Goal: Check status: Check status

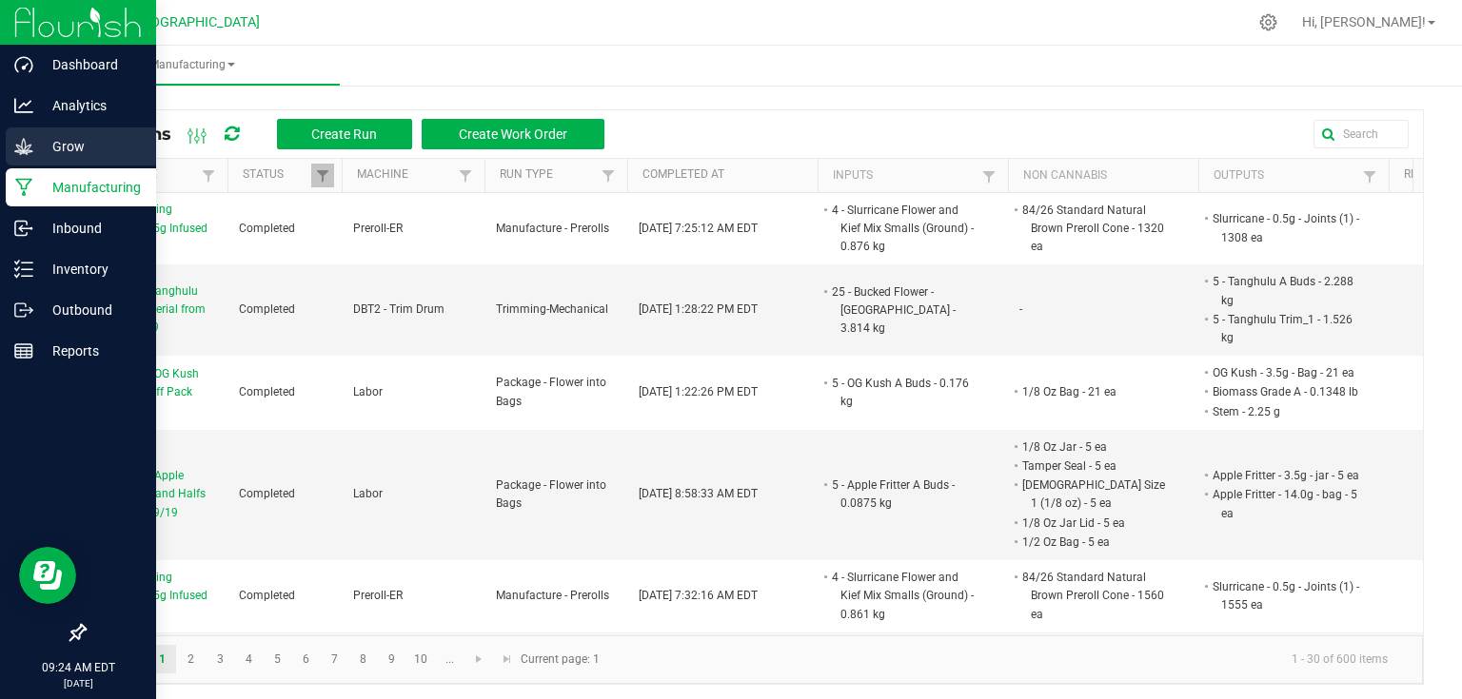
click at [40, 140] on p "Grow" at bounding box center [90, 146] width 114 height 23
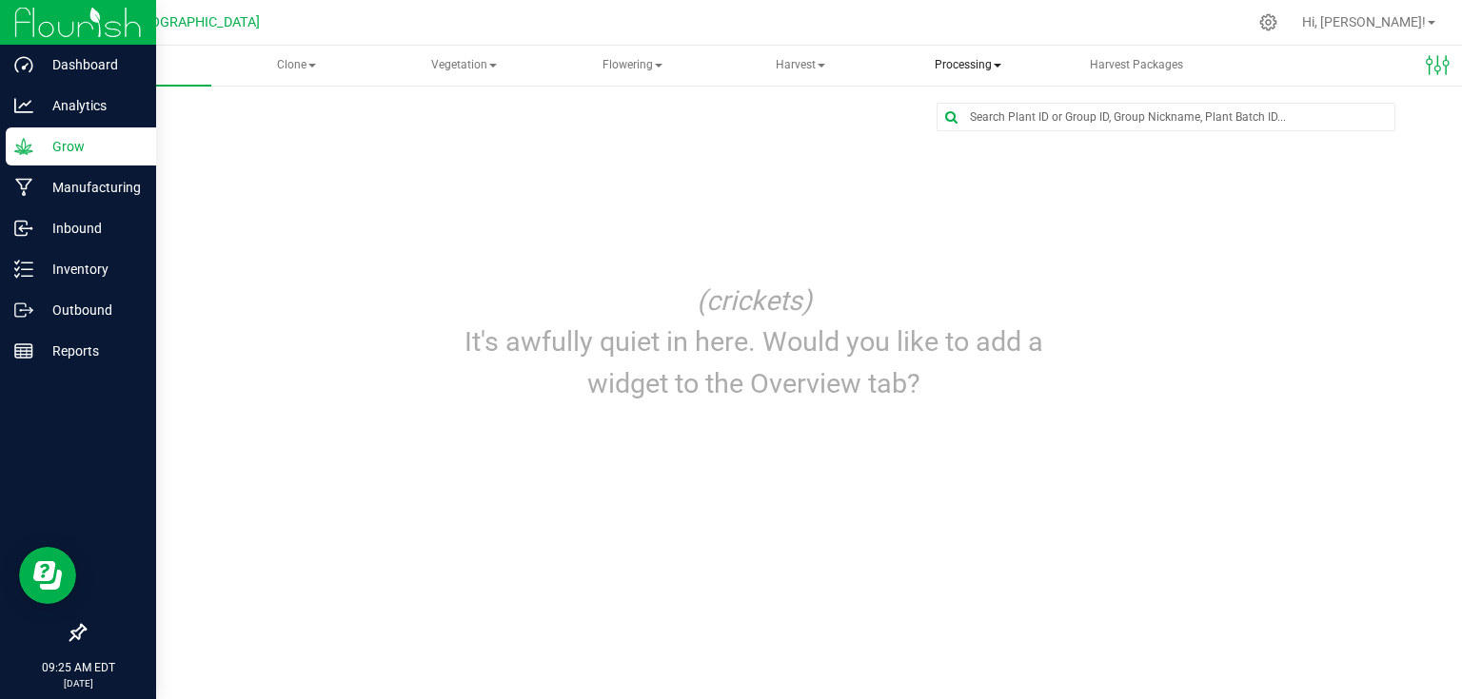
click at [963, 62] on span "Processing" at bounding box center [968, 66] width 164 height 38
click at [968, 141] on span "Processing harvests" at bounding box center [999, 136] width 176 height 16
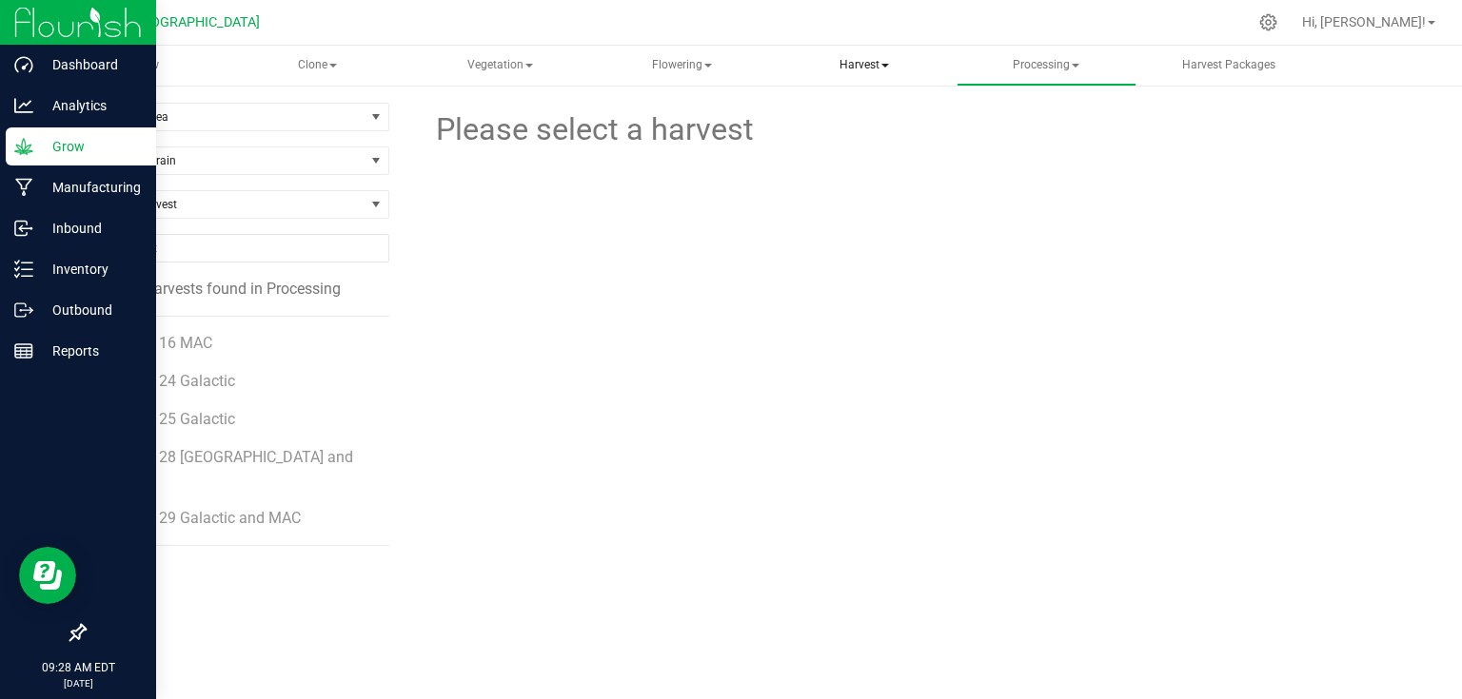
click at [842, 75] on span "Harvest" at bounding box center [864, 66] width 178 height 38
click at [856, 118] on span "Harvests" at bounding box center [852, 114] width 106 height 16
click at [1029, 65] on span "Processing" at bounding box center [1046, 66] width 178 height 38
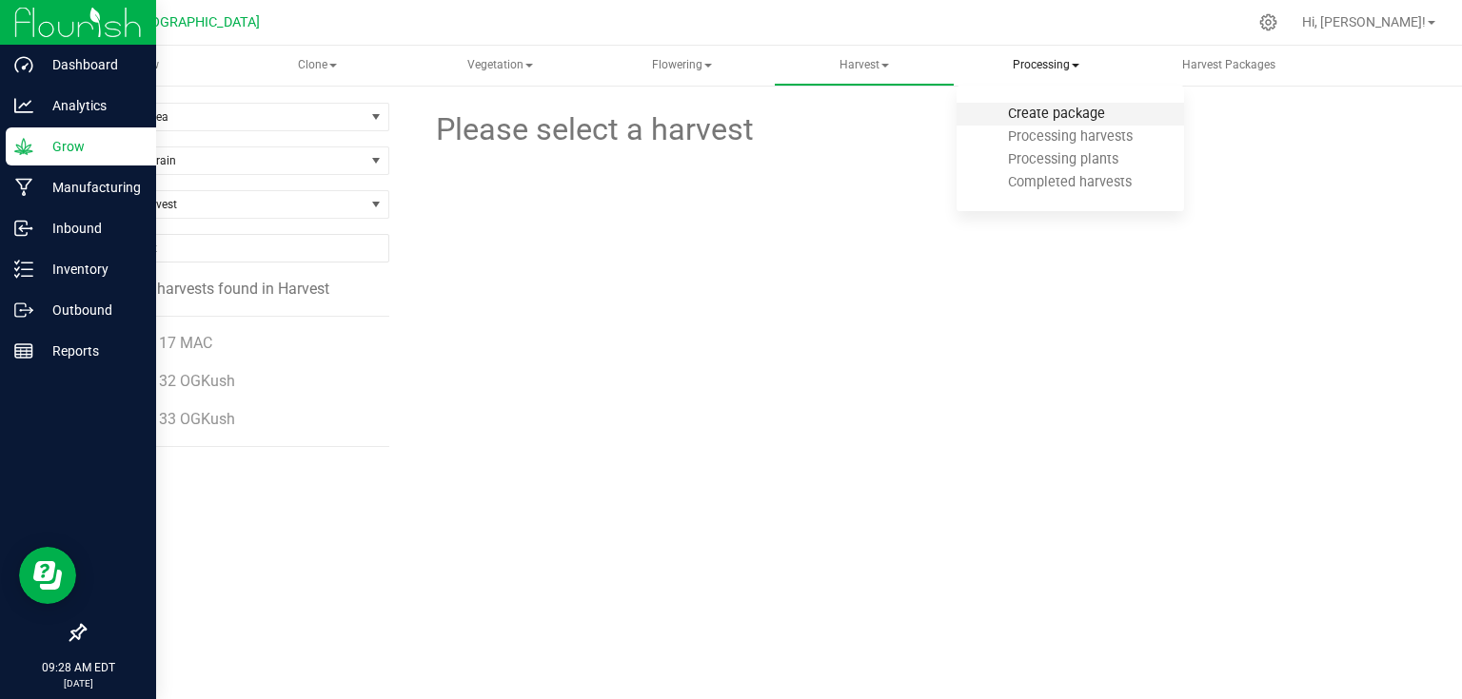
click at [1042, 122] on span "Create package" at bounding box center [1056, 114] width 148 height 16
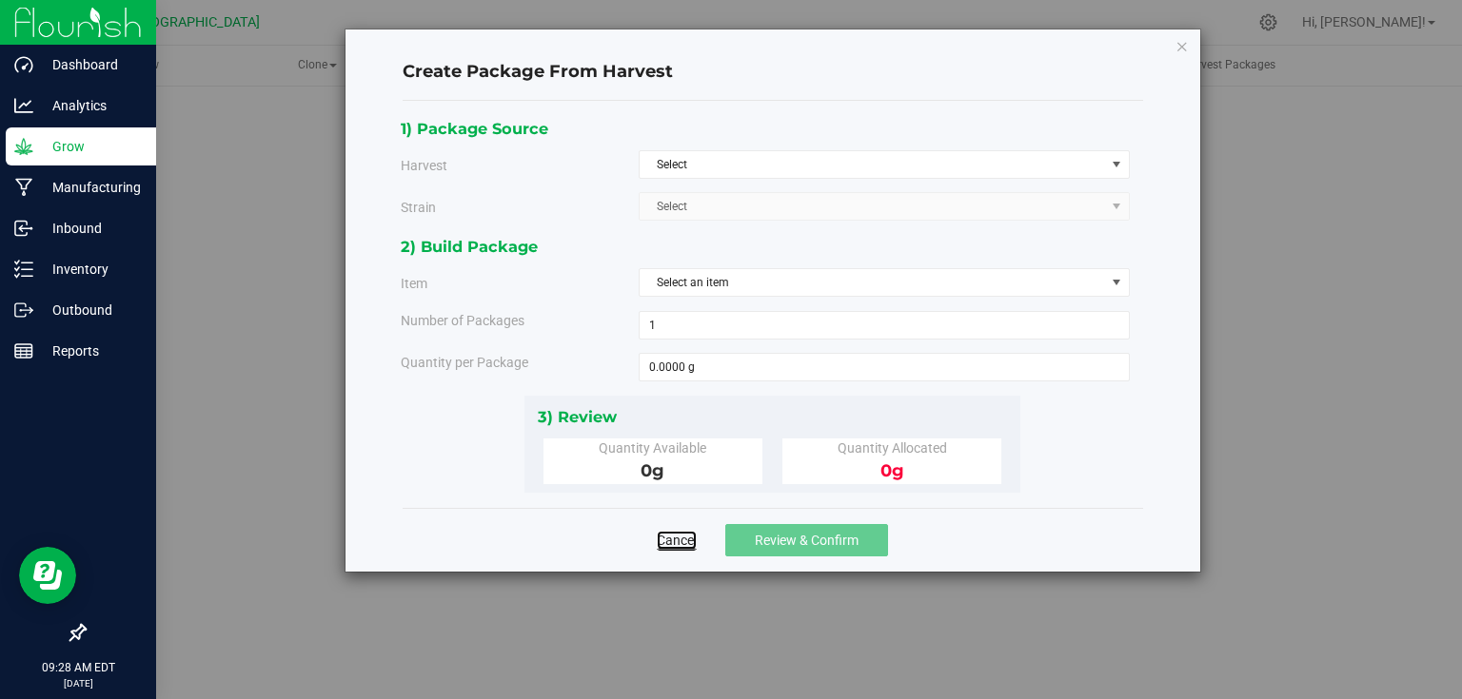
click at [673, 547] on link "Cancel" at bounding box center [677, 540] width 40 height 19
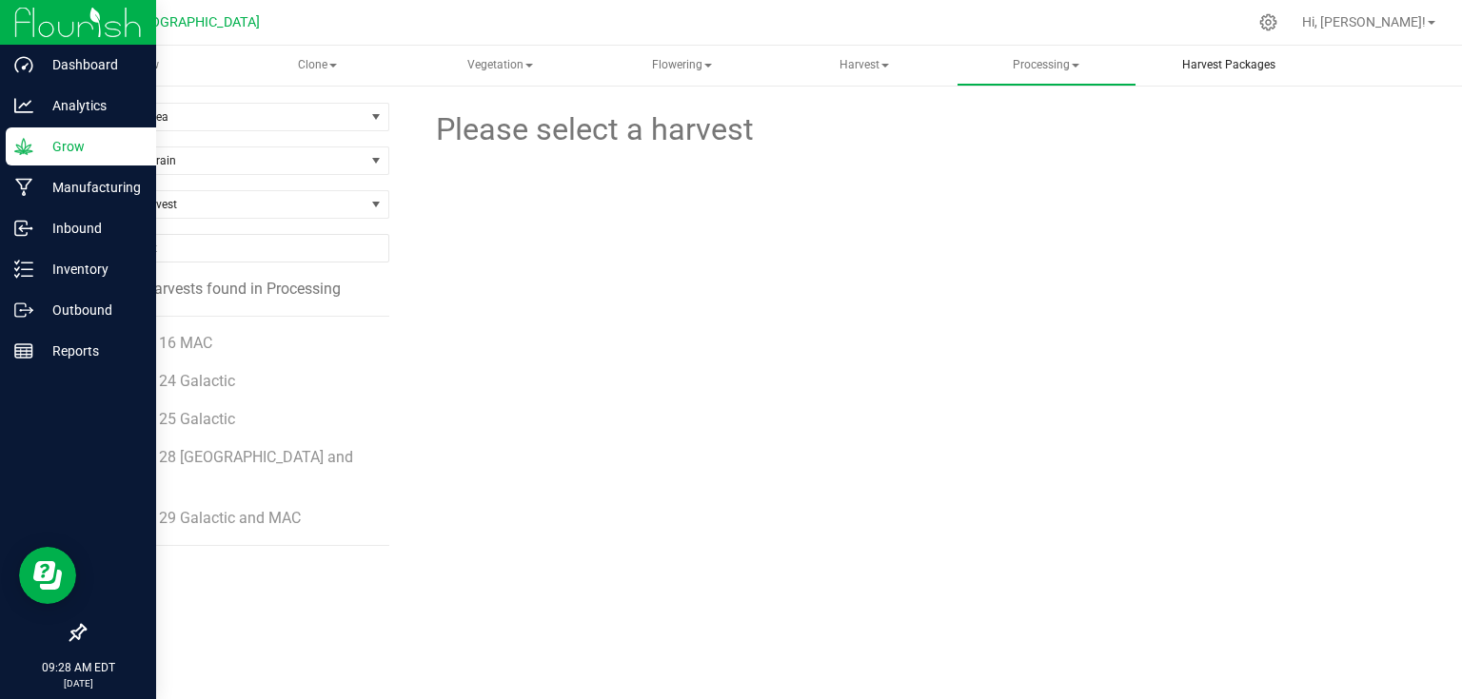
click at [1202, 53] on uib-tab-heading "Harvest Packages" at bounding box center [1228, 66] width 178 height 38
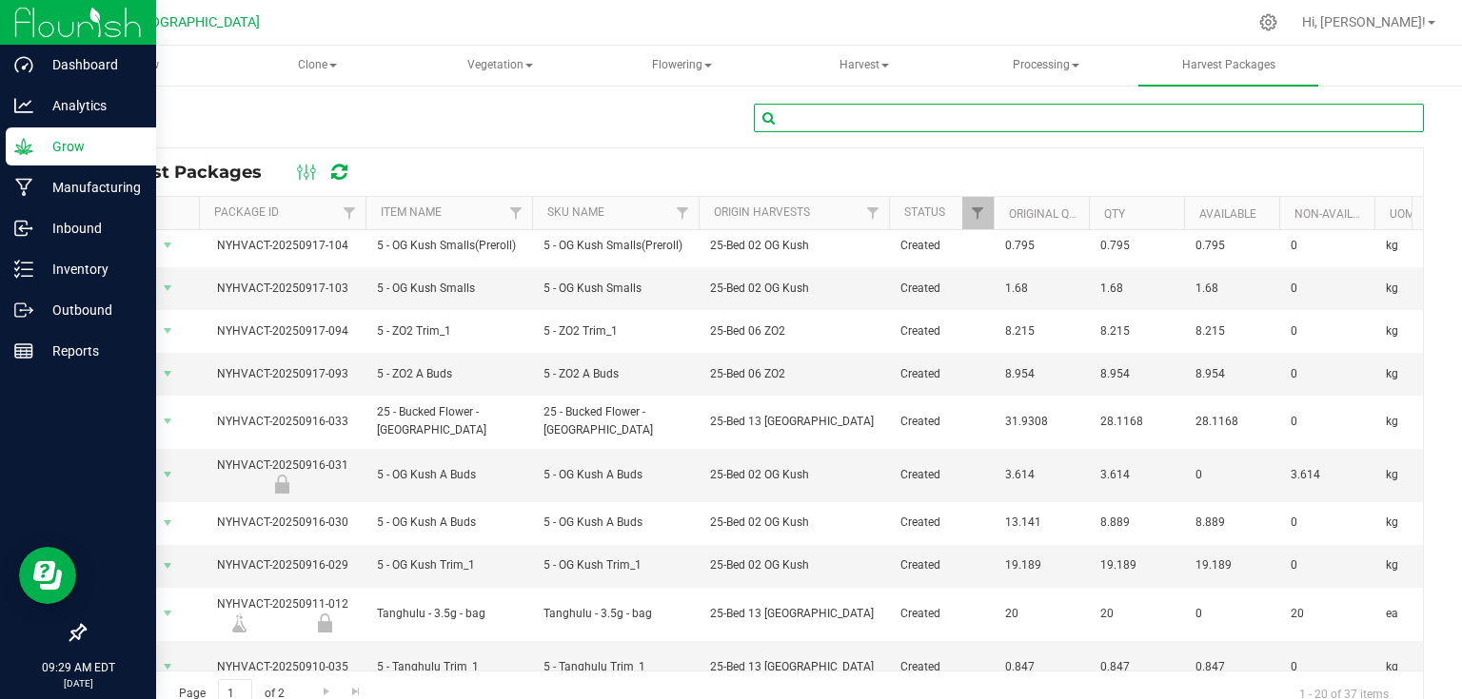
click at [947, 111] on input "text" at bounding box center [1089, 118] width 670 height 29
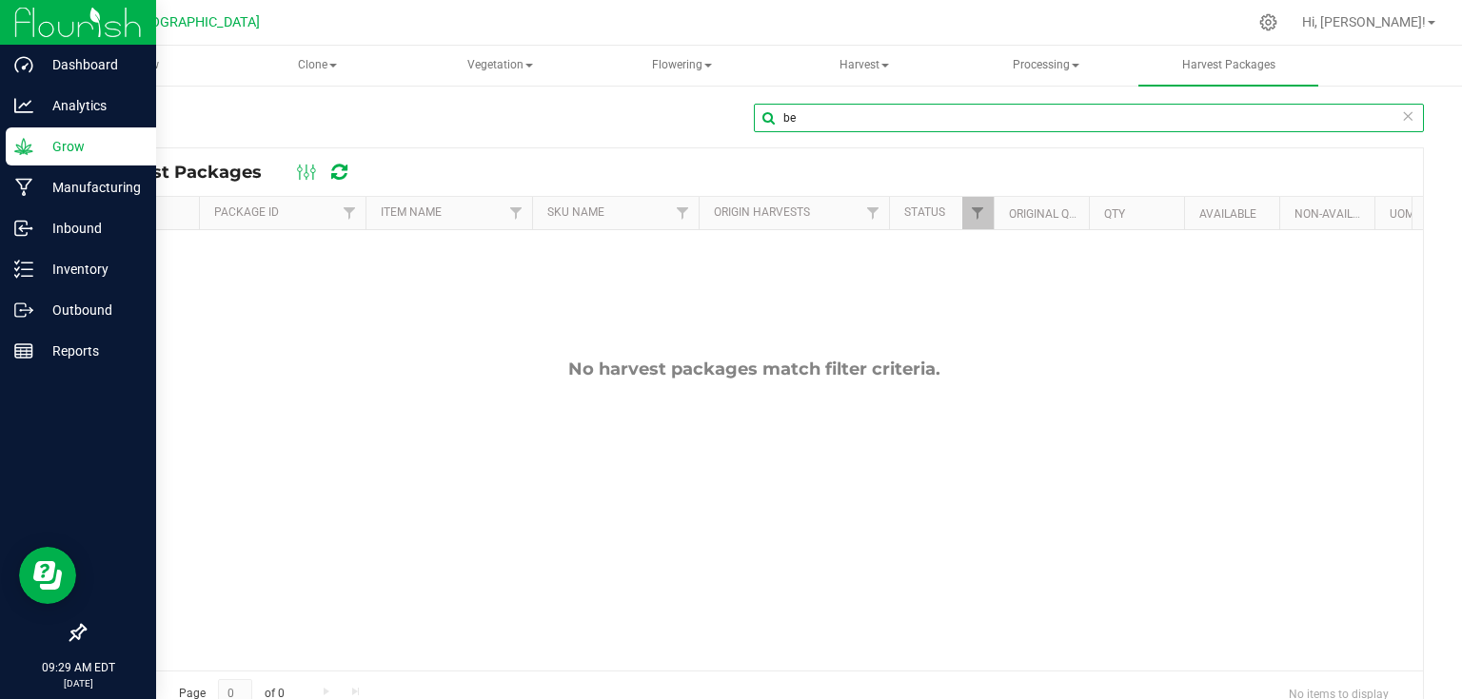
type input "b"
type input "o"
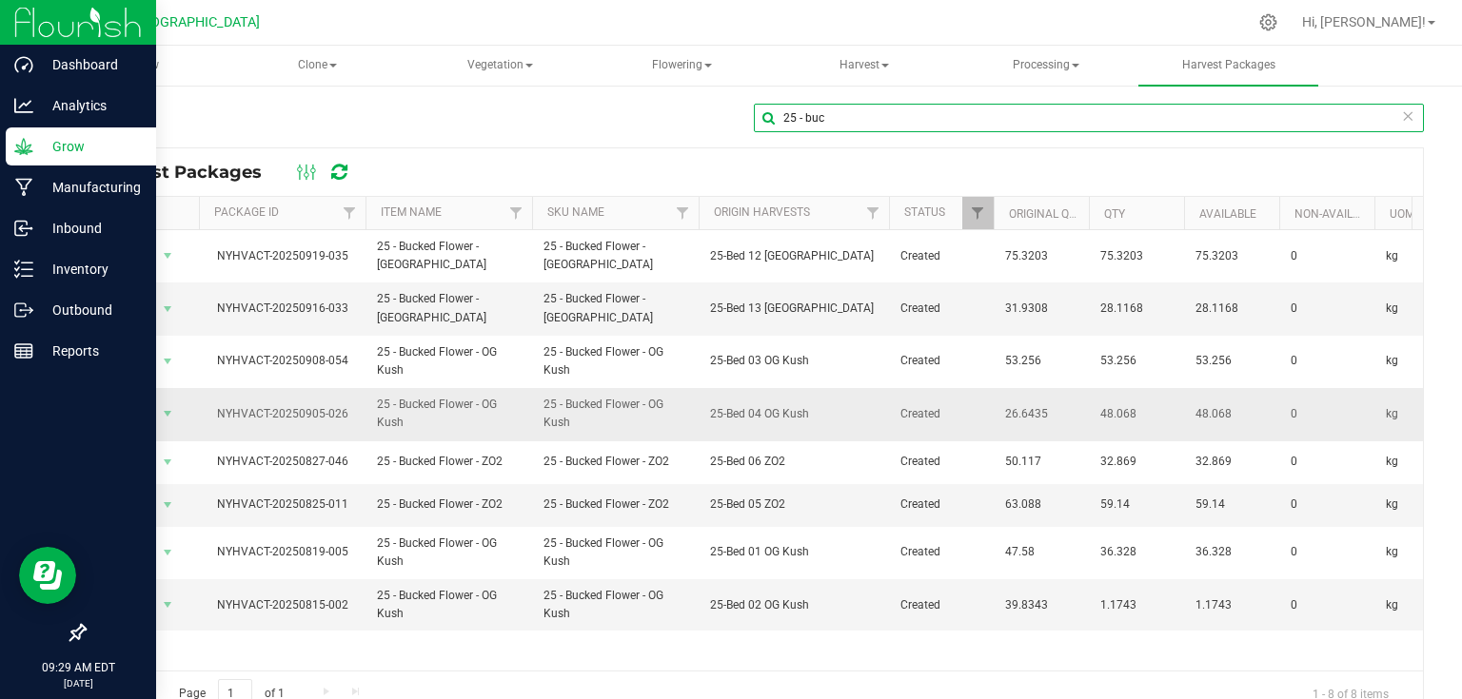
type input "25 - buc"
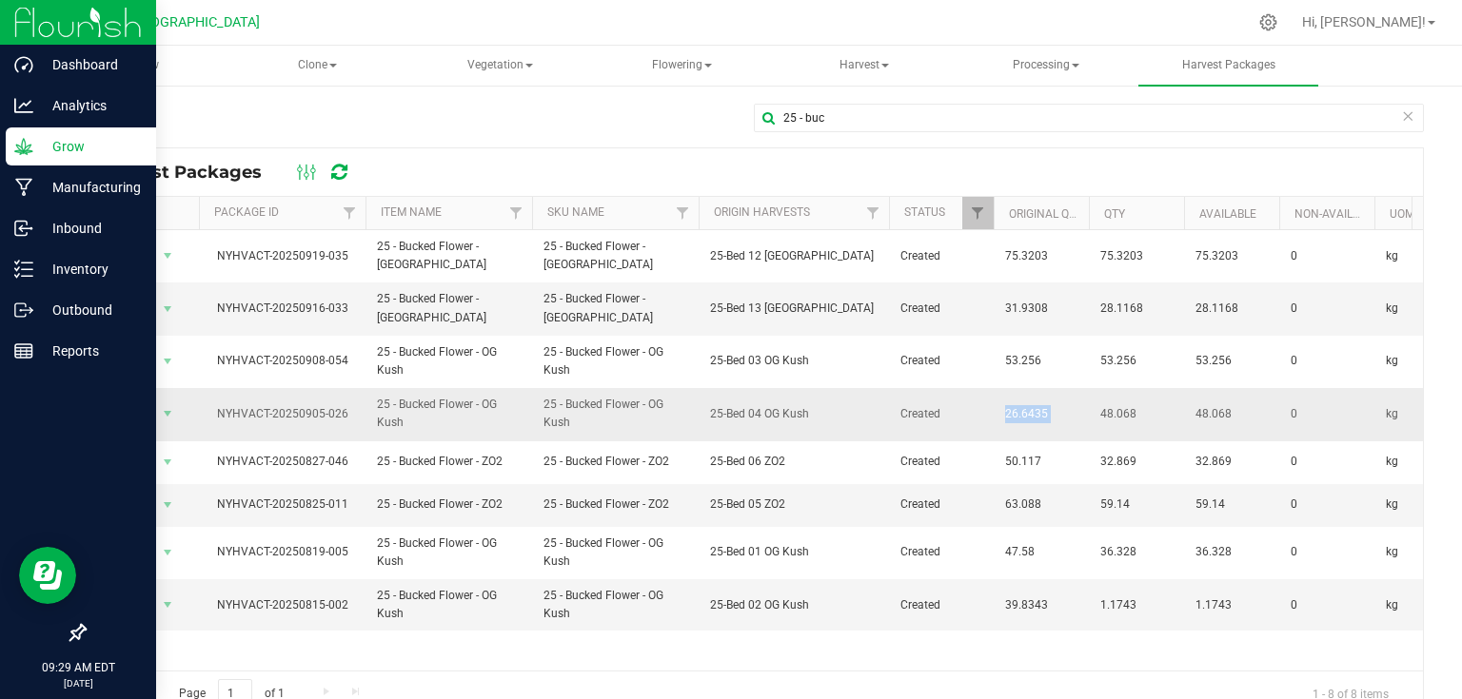
drag, startPoint x: 1000, startPoint y: 419, endPoint x: 1092, endPoint y: 407, distance: 93.0
click at [1123, 160] on div "Harvest Packages" at bounding box center [754, 172] width 1338 height 48
